Goal: Task Accomplishment & Management: Use online tool/utility

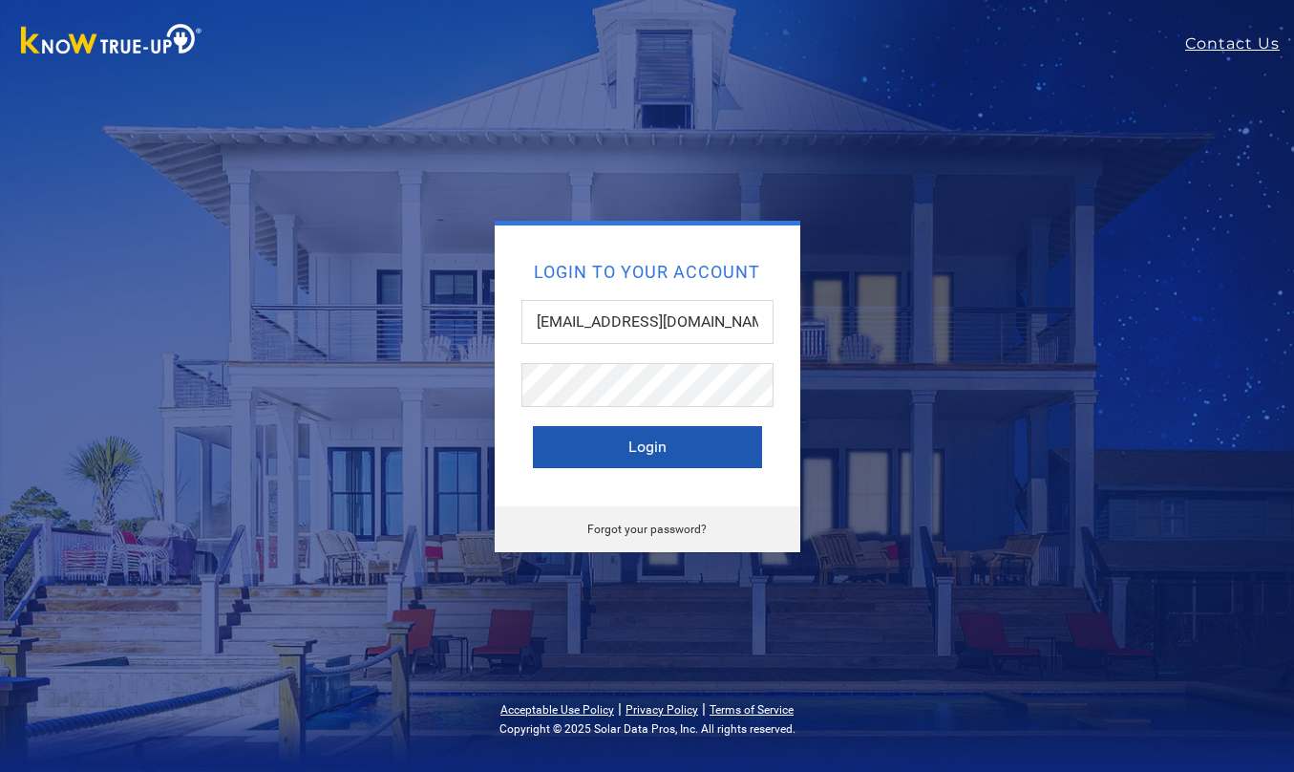
click at [641, 449] on button "Login" at bounding box center [647, 447] width 229 height 42
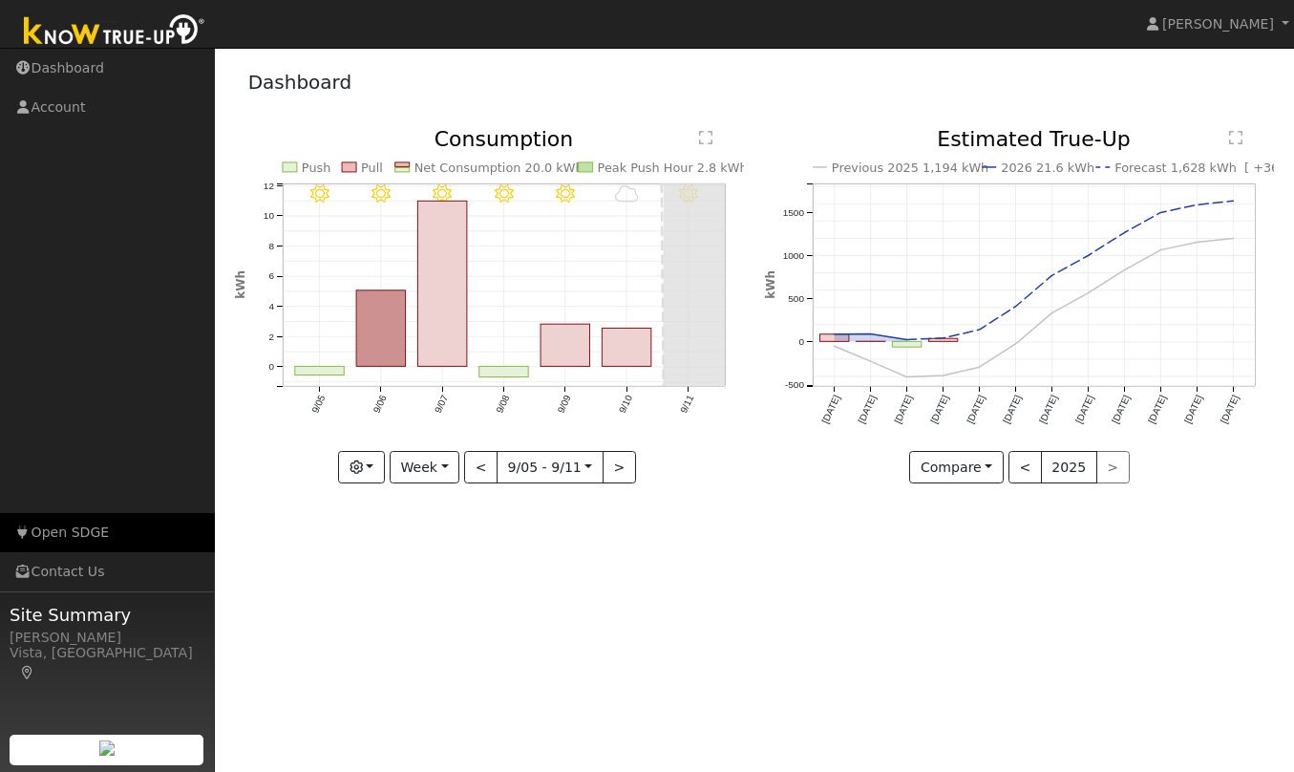
click at [88, 529] on link "Open SDGE" at bounding box center [107, 532] width 215 height 39
click at [1022, 461] on button "<" at bounding box center [1024, 467] width 33 height 32
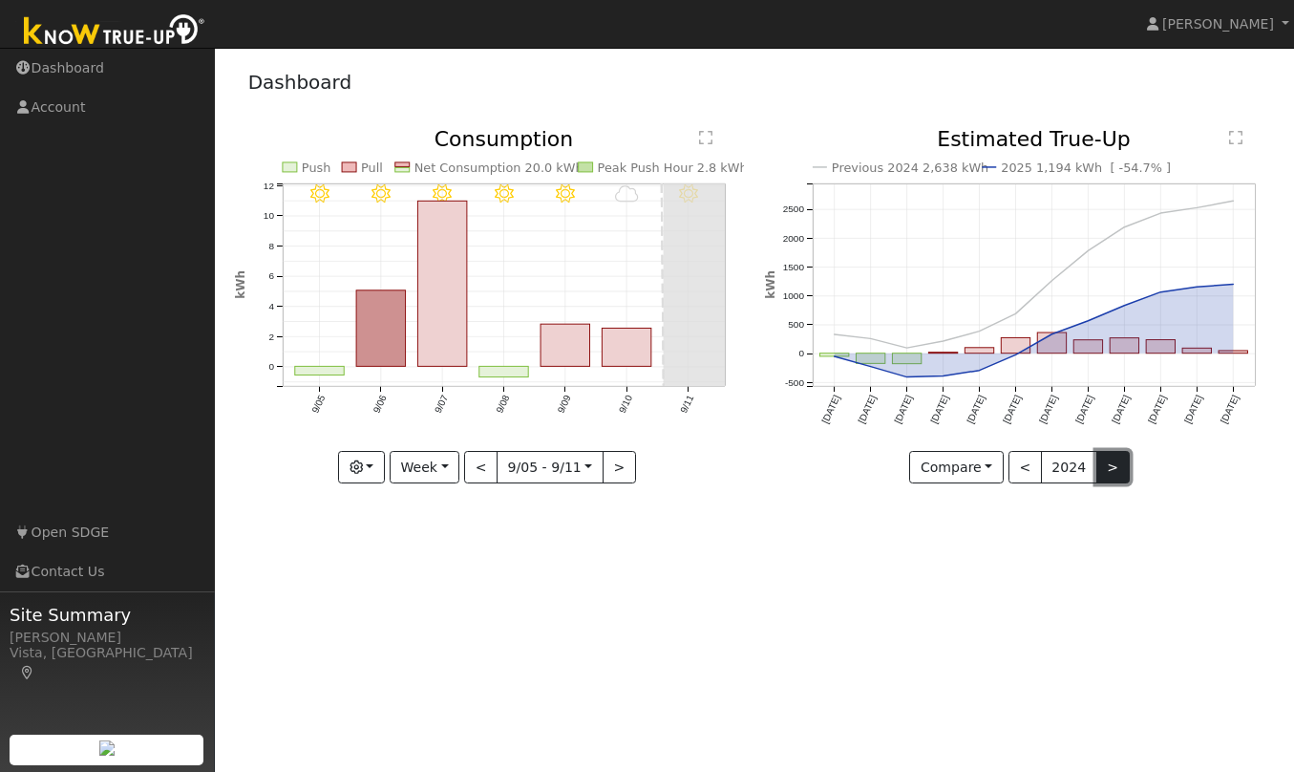
click at [1110, 454] on button ">" at bounding box center [1112, 467] width 33 height 32
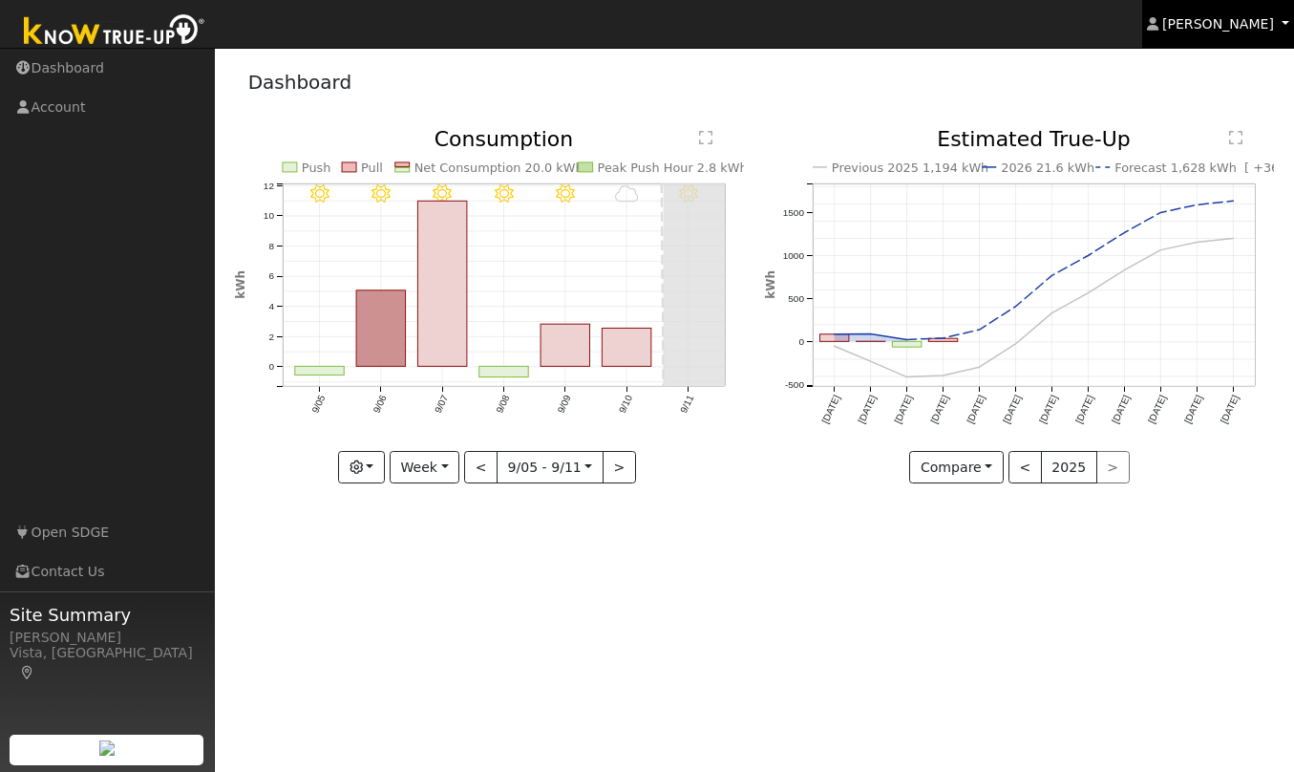
click at [1247, 26] on span "[PERSON_NAME]" at bounding box center [1218, 23] width 112 height 15
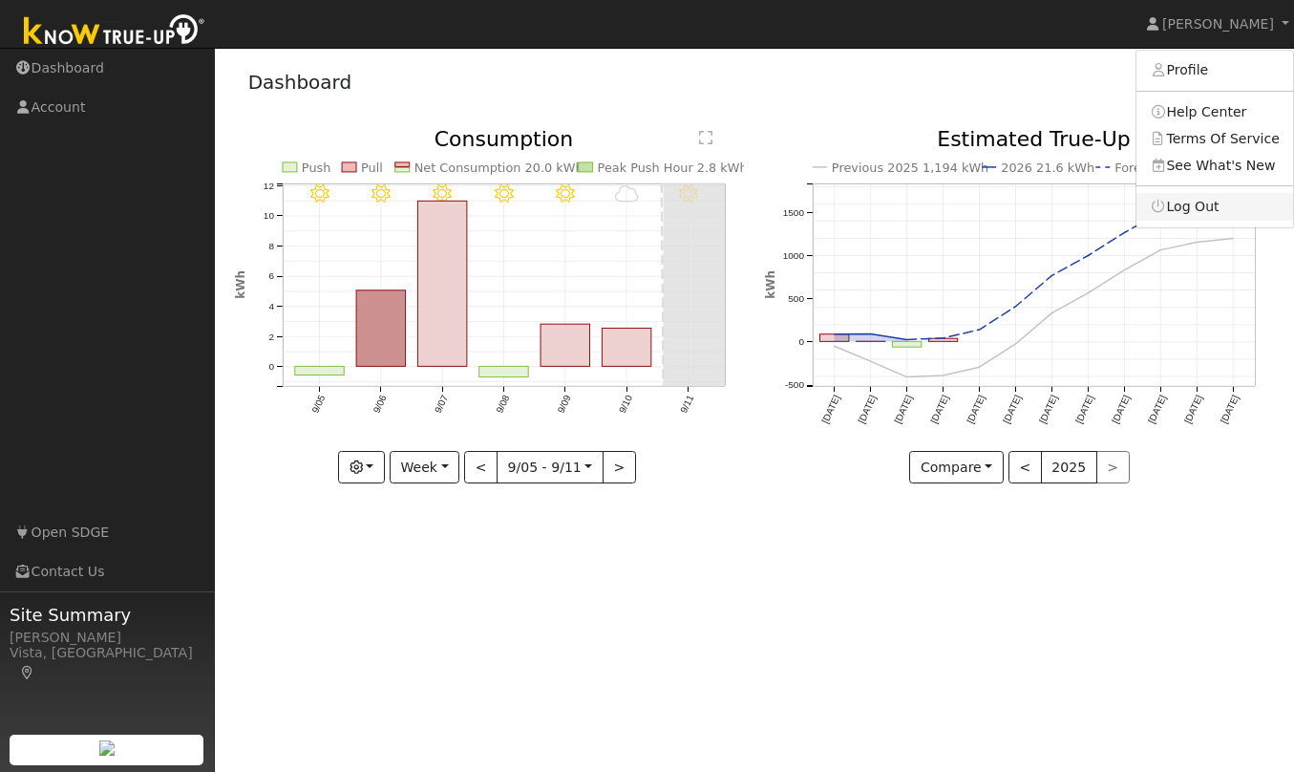
click at [1200, 206] on link "Log Out" at bounding box center [1214, 206] width 157 height 27
